Goal: Task Accomplishment & Management: Complete application form

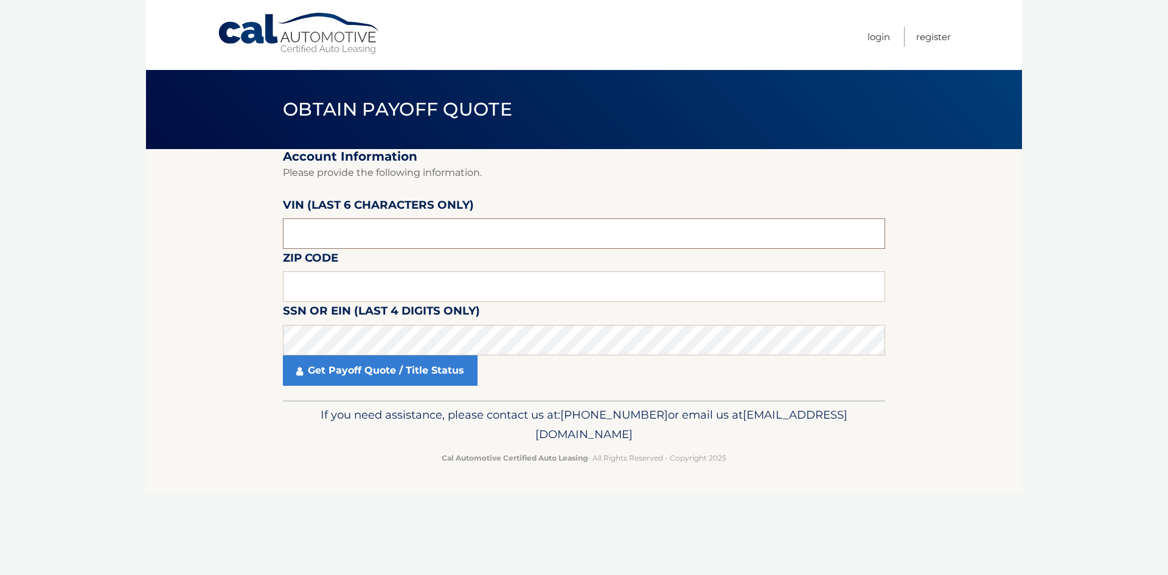
click at [331, 232] on input "text" at bounding box center [584, 233] width 602 height 30
click at [349, 286] on input "text" at bounding box center [584, 286] width 602 height 30
click at [338, 225] on input "text" at bounding box center [584, 233] width 602 height 30
click at [296, 235] on input "text" at bounding box center [584, 233] width 602 height 30
paste input "535220"
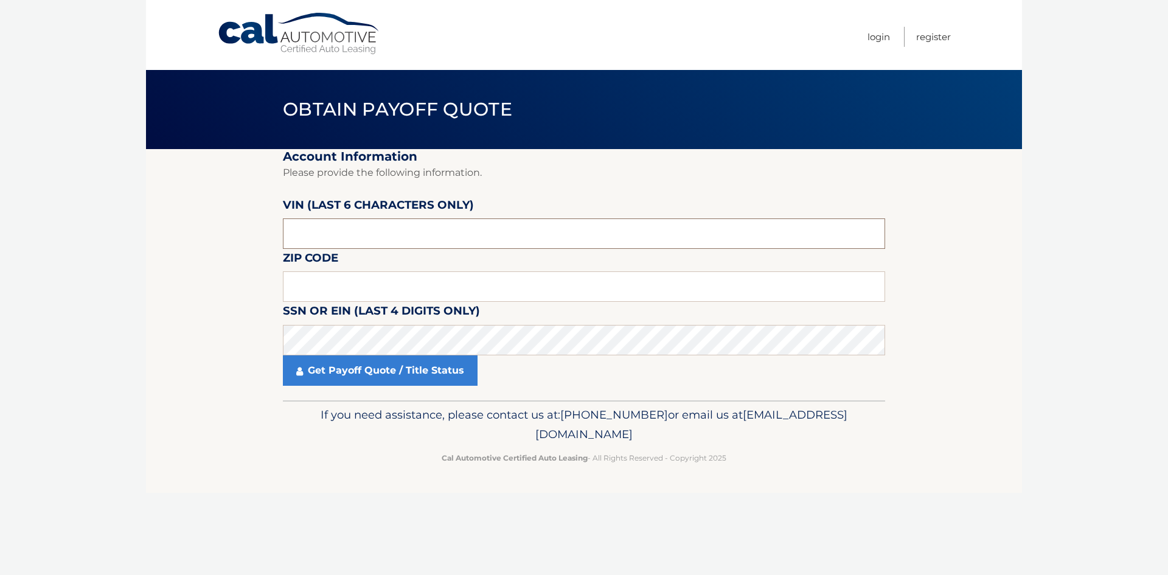
type input "535220"
click at [308, 291] on input "text" at bounding box center [584, 286] width 602 height 30
type input "33920"
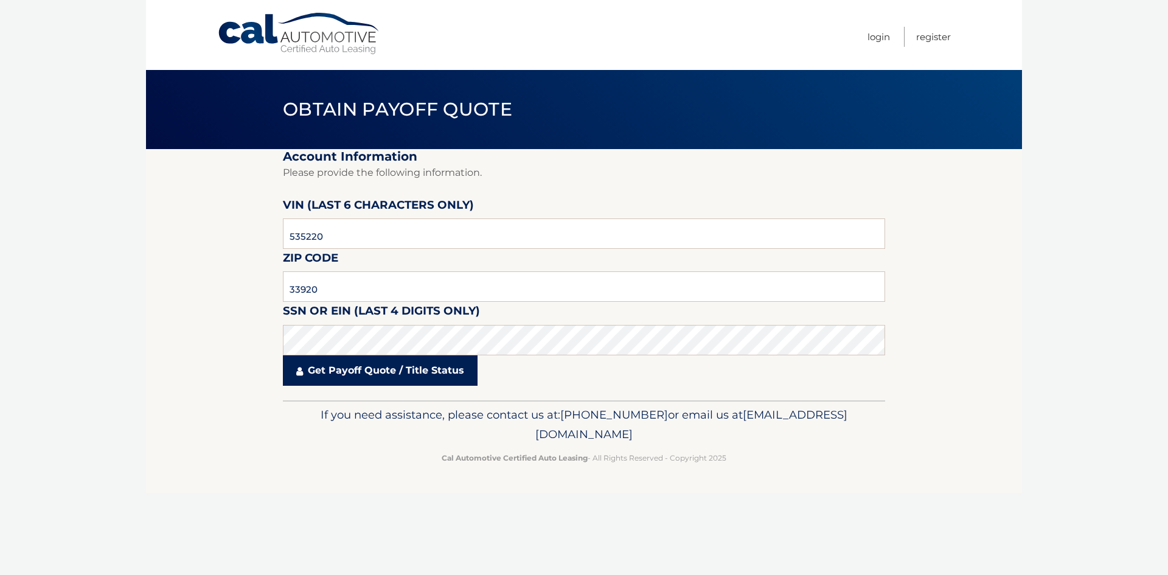
click at [358, 373] on link "Get Payoff Quote / Title Status" at bounding box center [380, 370] width 195 height 30
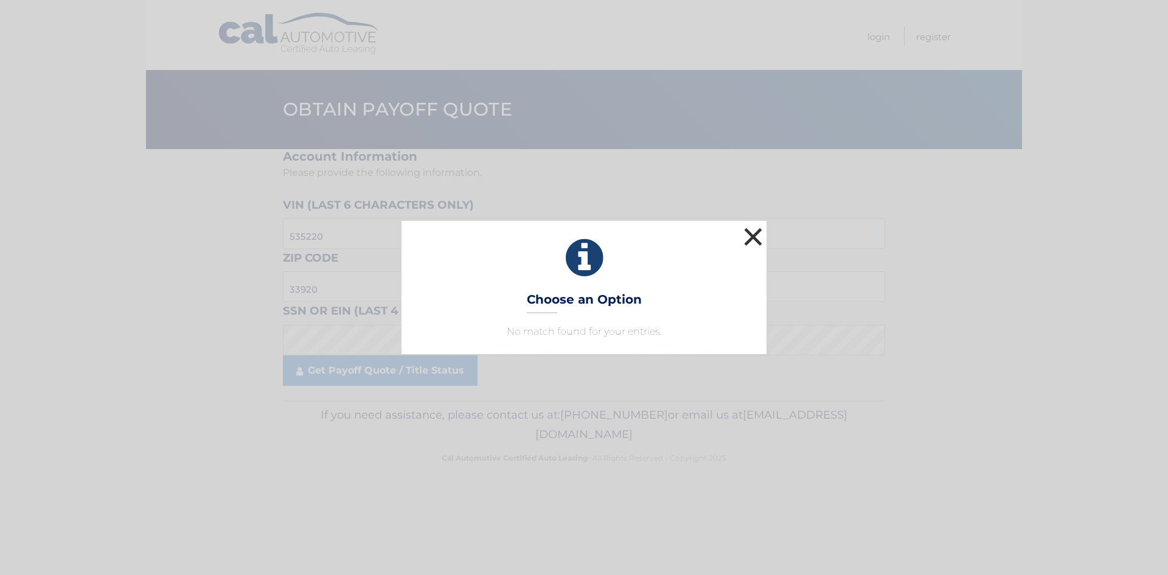
click at [748, 240] on button "×" at bounding box center [753, 236] width 24 height 24
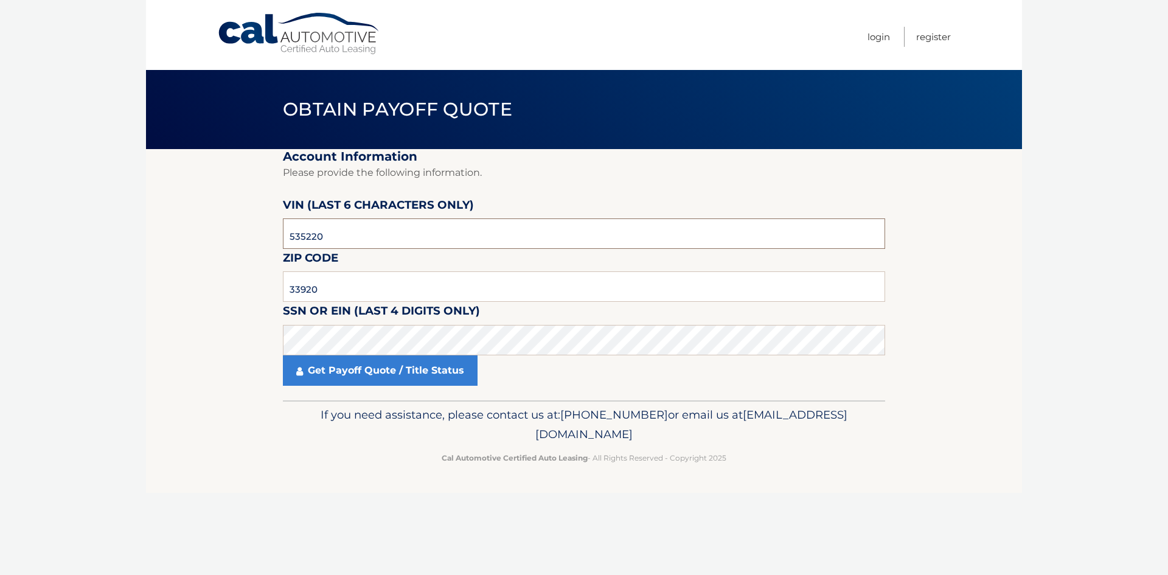
click at [338, 242] on input "535220" at bounding box center [584, 233] width 602 height 30
click at [341, 279] on input "33920" at bounding box center [584, 286] width 602 height 30
click at [198, 284] on section "Account Information Please provide the following information. [PERSON_NAME] (la…" at bounding box center [584, 274] width 876 height 251
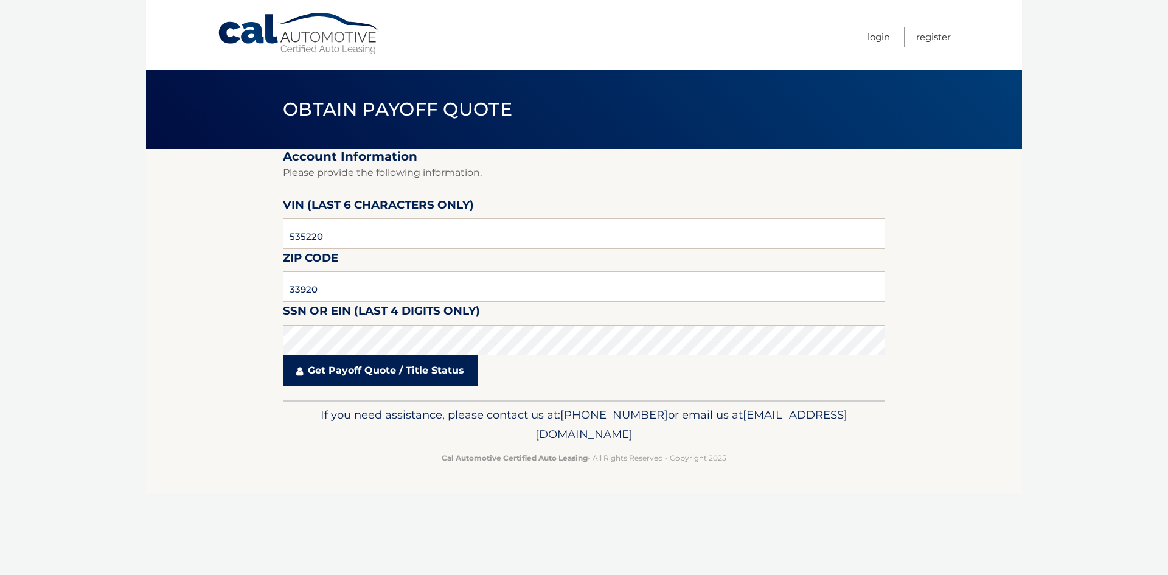
click at [363, 370] on link "Get Payoff Quote / Title Status" at bounding box center [380, 370] width 195 height 30
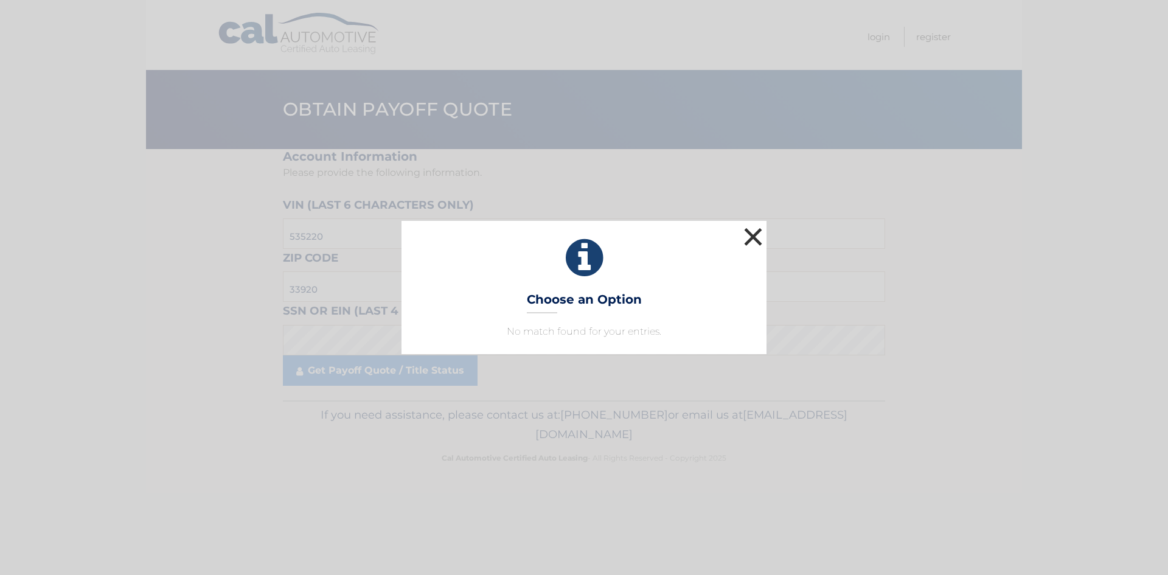
click at [754, 231] on button "×" at bounding box center [753, 236] width 24 height 24
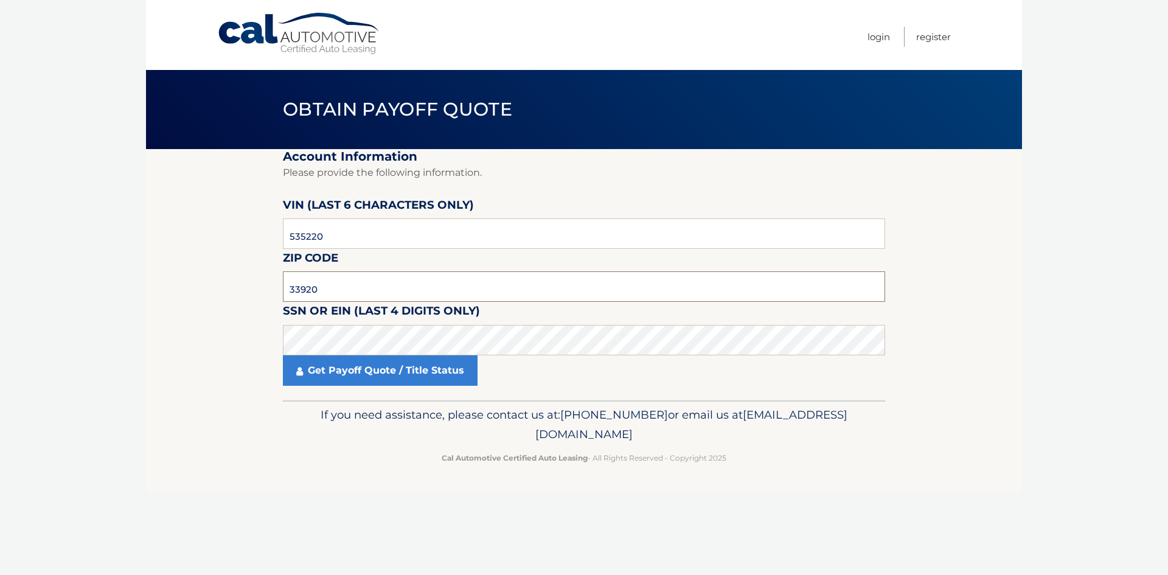
click at [331, 292] on input "33920" at bounding box center [584, 286] width 602 height 30
click at [376, 370] on link "Get Payoff Quote / Title Status" at bounding box center [380, 370] width 195 height 30
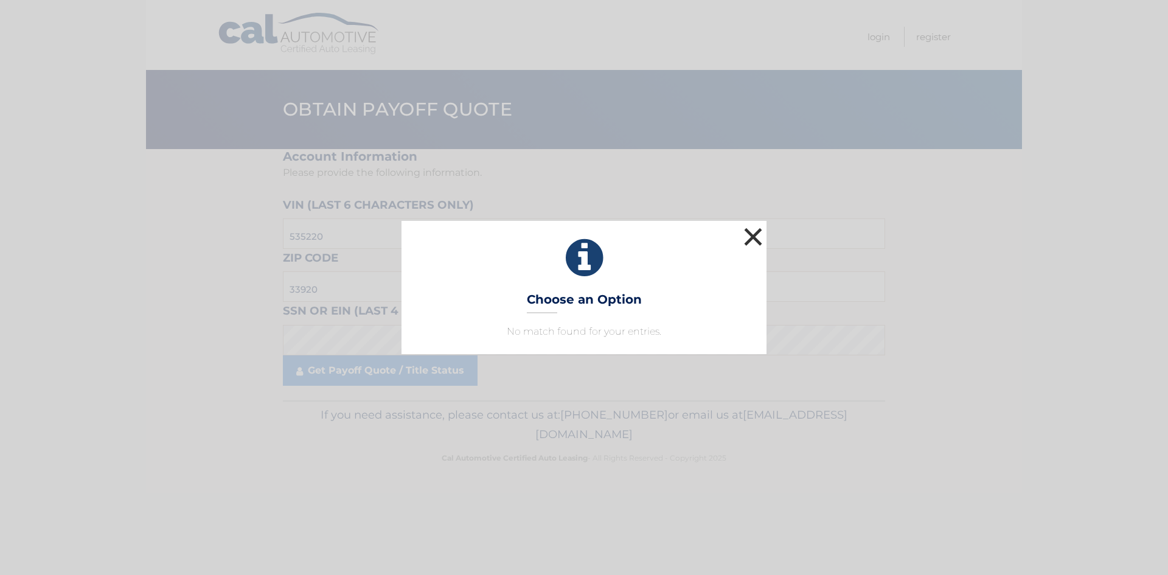
click at [752, 234] on button "×" at bounding box center [753, 236] width 24 height 24
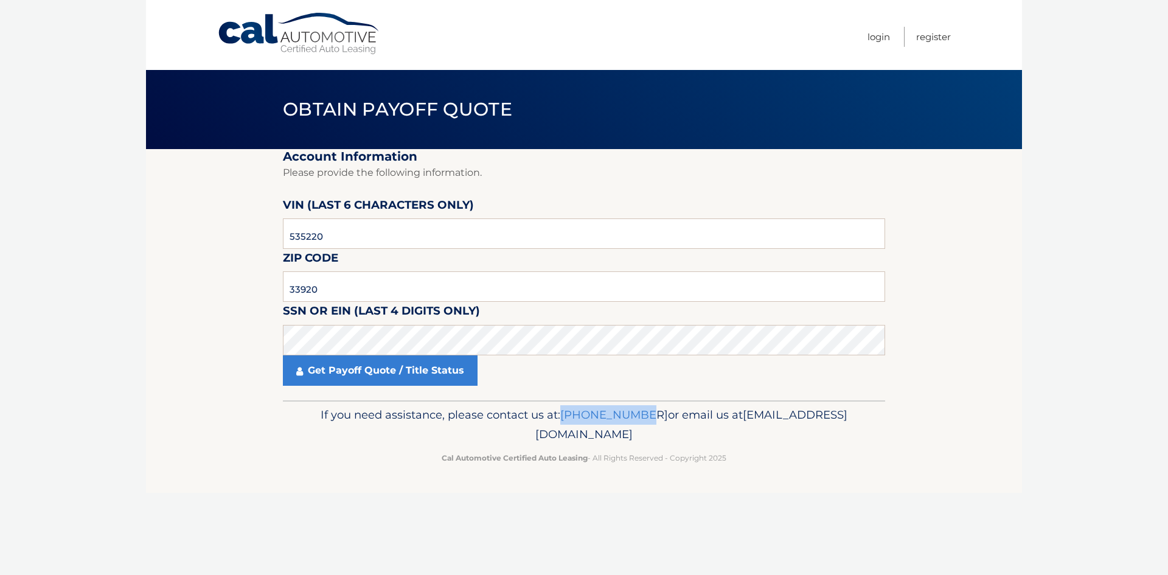
drag, startPoint x: 629, startPoint y: 413, endPoint x: 704, endPoint y: 406, distance: 75.8
click at [704, 406] on p "If you need assistance, please contact us at: [PHONE_NUMBER] or email us at [EM…" at bounding box center [584, 424] width 586 height 39
